Goal: Task Accomplishment & Management: Manage account settings

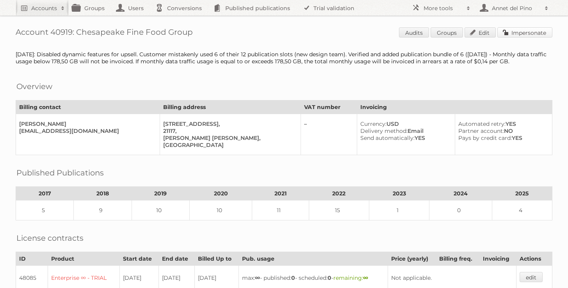
click at [548, 34] on link "Impersonate" at bounding box center [524, 32] width 55 height 10
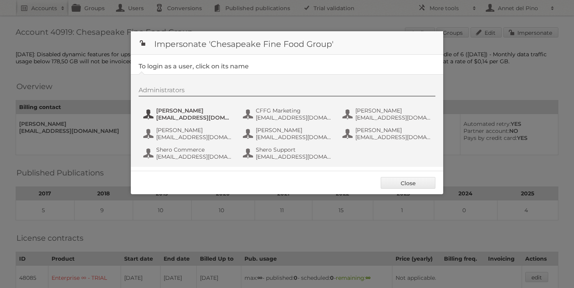
click at [191, 108] on span "[PERSON_NAME]" at bounding box center [194, 110] width 76 height 7
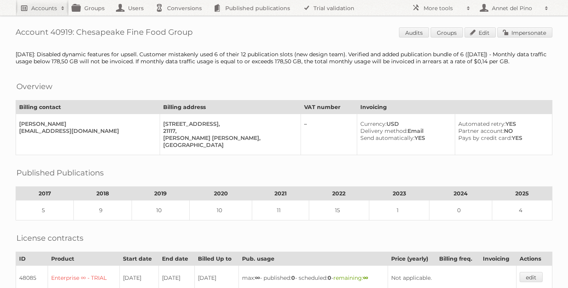
click at [43, 8] on h2 "Accounts" at bounding box center [44, 8] width 26 height 8
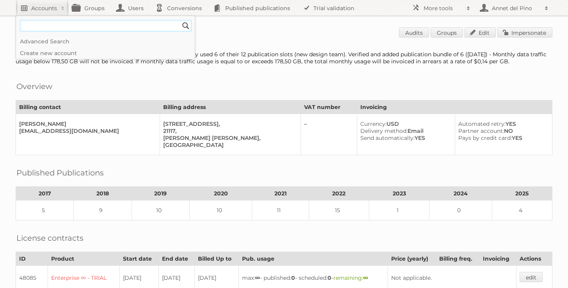
paste input"] "horacio.quiroga@cencosud.com.ar"
type input"] "horacio.quiroga@cencosud.com.ar"
click at [180, 20] on input "Search" at bounding box center [186, 26] width 12 height 12
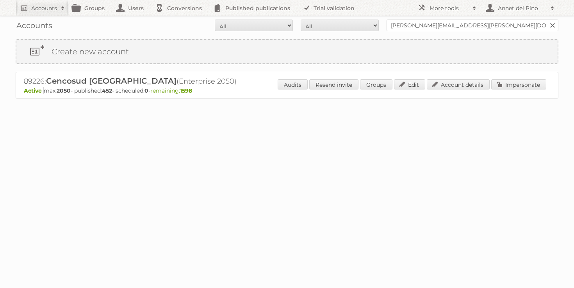
click at [452, 77] on div "89226: Cencosud Argentina (Enterprise 2050) Active max: 2050 - published: 452 -…" at bounding box center [287, 85] width 542 height 27
click at [452, 85] on link "Account details" at bounding box center [458, 84] width 63 height 10
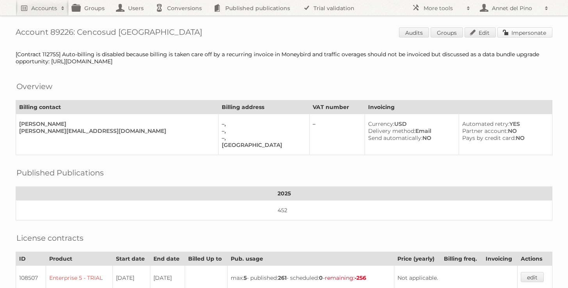
click at [544, 35] on link "Impersonate" at bounding box center [524, 32] width 55 height 10
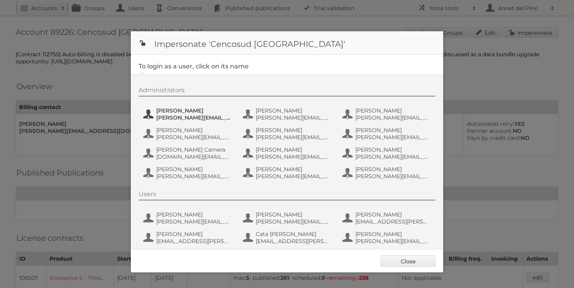
click at [181, 121] on button "Alberto Noe alberto.noe@cencosud.com.ar" at bounding box center [188, 114] width 92 height 16
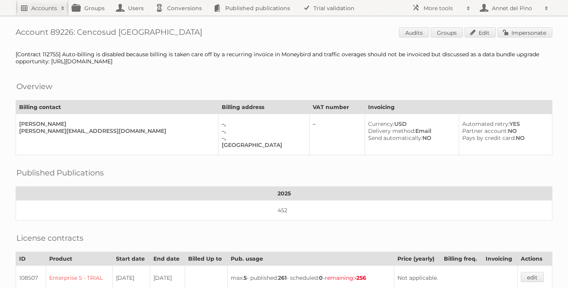
click at [53, 12] on link "Accounts" at bounding box center [42, 8] width 53 height 16
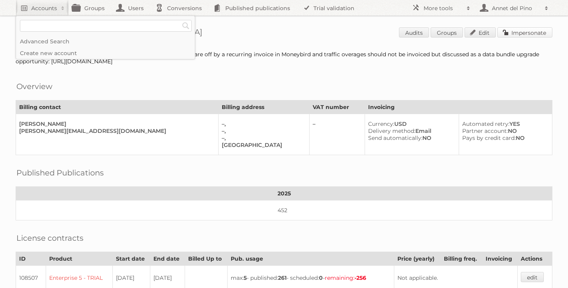
click at [525, 34] on link "Impersonate" at bounding box center [524, 32] width 55 height 10
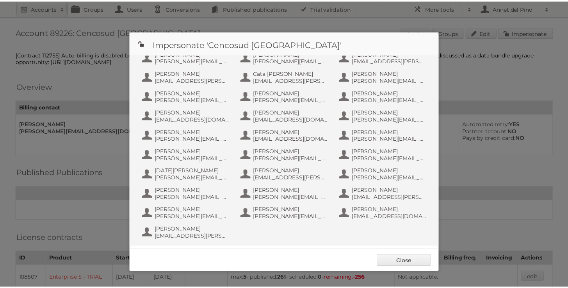
scroll to position [163, 0]
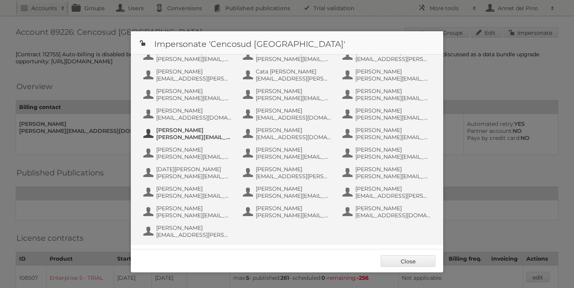
click at [206, 137] on span "horacio.quiroga@cencosud.com.ar" at bounding box center [194, 136] width 76 height 7
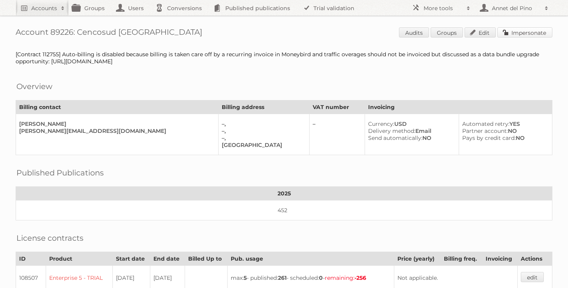
click at [544, 32] on link "Impersonate" at bounding box center [524, 32] width 55 height 10
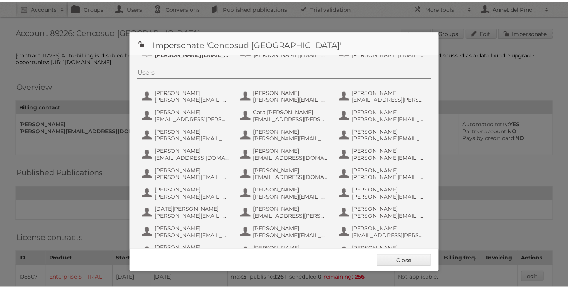
scroll to position [124, 0]
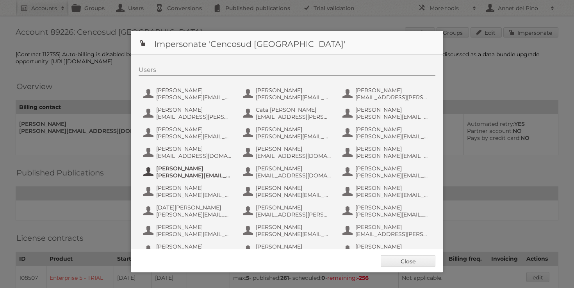
click at [201, 171] on span "Horacio Quiroga" at bounding box center [194, 168] width 76 height 7
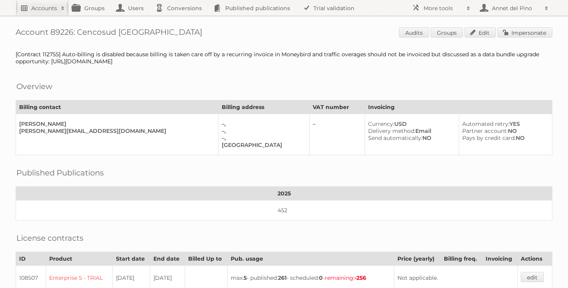
click at [52, 12] on link "Accounts" at bounding box center [42, 8] width 53 height 16
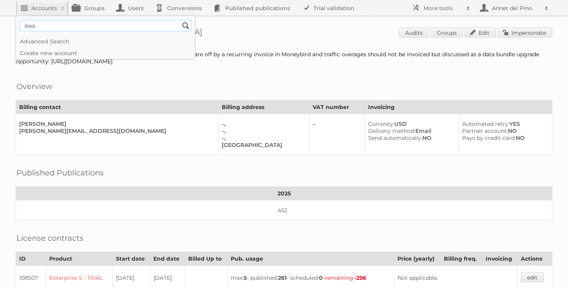
type input"] "ikea"
click at [180, 20] on input "Search" at bounding box center [186, 26] width 12 height 12
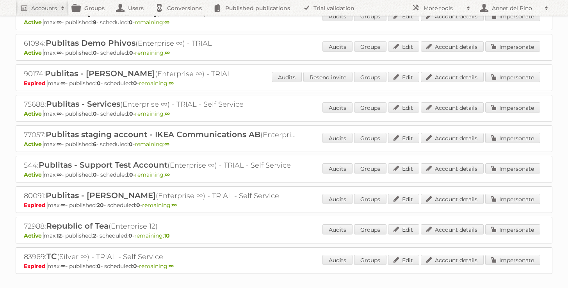
scroll to position [591, 0]
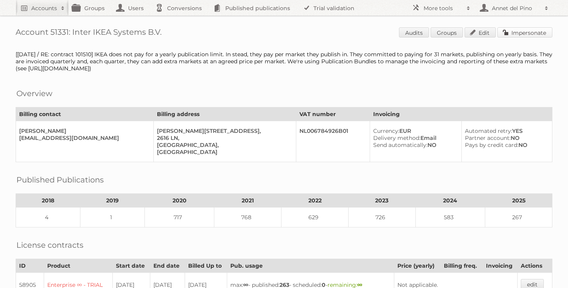
click at [515, 34] on link "Impersonate" at bounding box center [524, 32] width 55 height 10
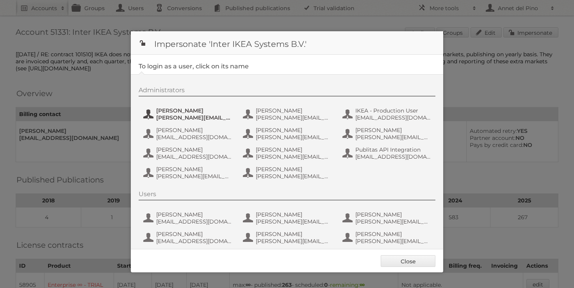
click at [192, 110] on span "[PERSON_NAME]" at bounding box center [194, 110] width 76 height 7
